Goal: Navigation & Orientation: Go to known website

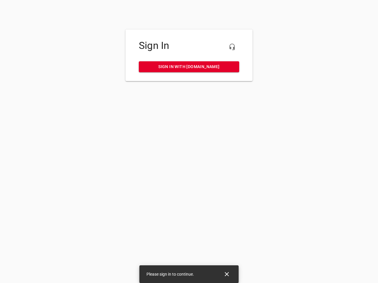
click at [232, 47] on icon "button" at bounding box center [231, 46] width 7 height 7
click at [227, 274] on icon "Close" at bounding box center [226, 274] width 4 height 4
